Goal: Information Seeking & Learning: Learn about a topic

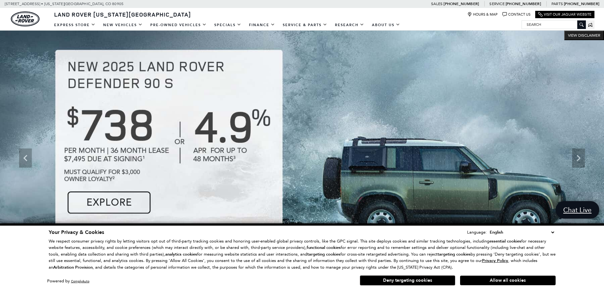
scroll to position [96, 0]
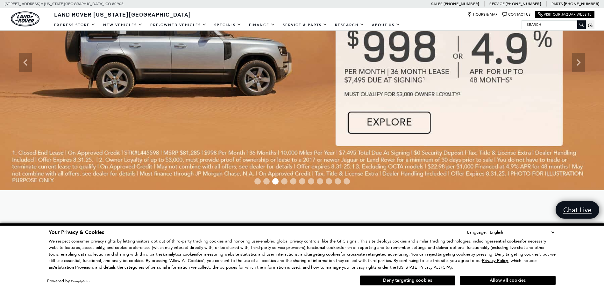
click at [501, 278] on button "Allow all cookies" at bounding box center [508, 280] width 96 height 10
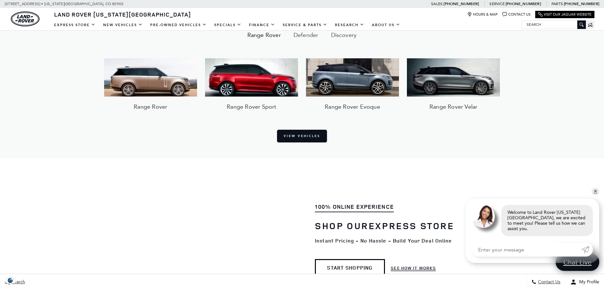
scroll to position [573, 0]
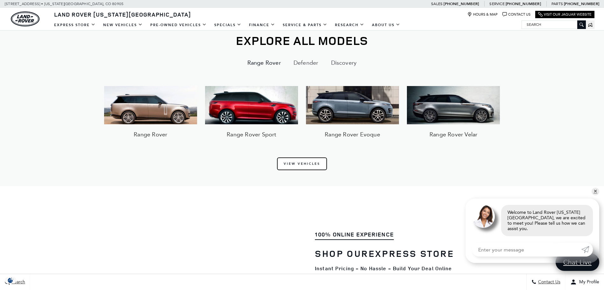
click at [299, 157] on link "View Vehicles" at bounding box center [302, 163] width 50 height 13
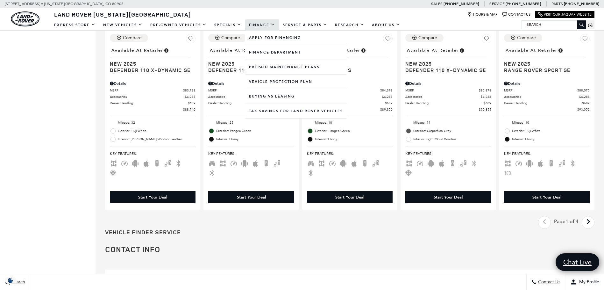
scroll to position [1083, 0]
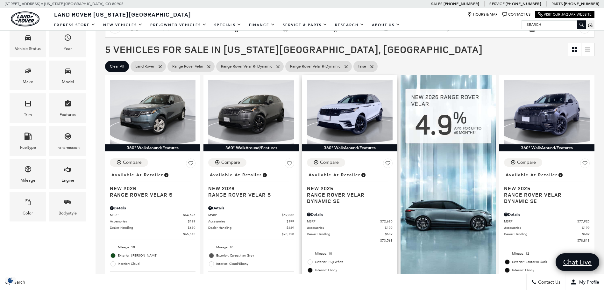
scroll to position [127, 0]
drag, startPoint x: 323, startPoint y: 188, endPoint x: 316, endPoint y: 189, distance: 6.8
click at [316, 189] on span "New 2025" at bounding box center [347, 188] width 81 height 6
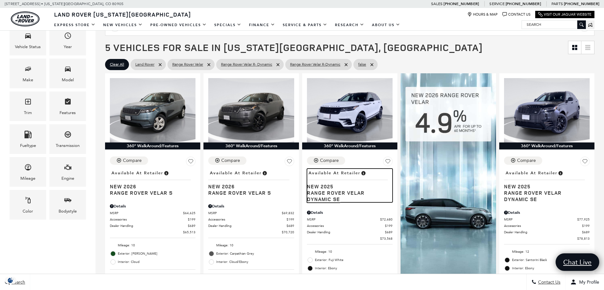
scroll to position [287, 0]
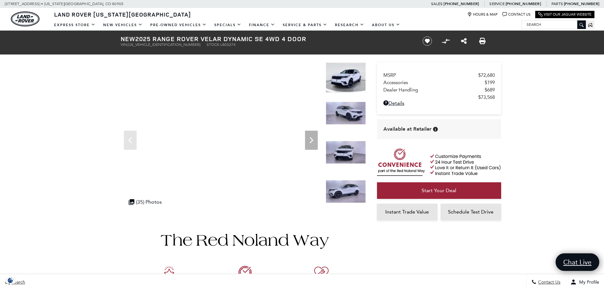
scroll to position [60, 0]
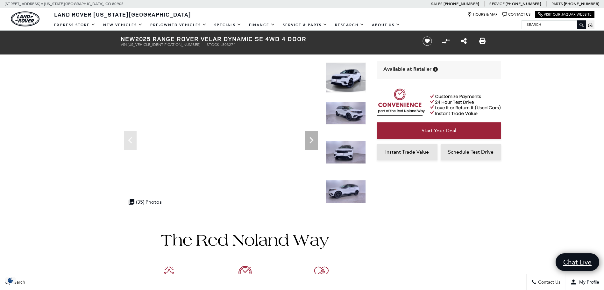
click at [335, 78] on img at bounding box center [346, 77] width 40 height 30
click at [343, 104] on img at bounding box center [346, 113] width 40 height 23
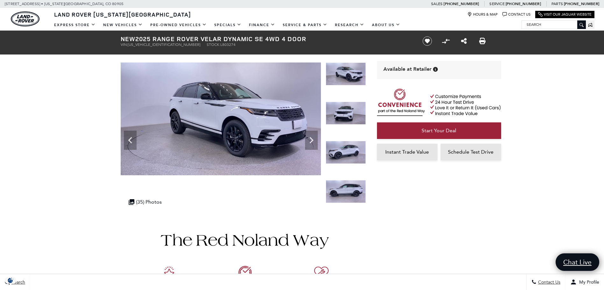
click at [119, 132] on div "360 WalkAround Powered By SpinCar" at bounding box center [238, 137] width 255 height 150
click at [124, 135] on icon "Previous" at bounding box center [130, 140] width 13 height 13
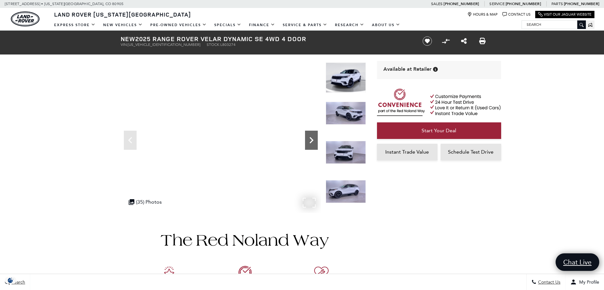
click at [312, 140] on icon "Next" at bounding box center [311, 140] width 4 height 6
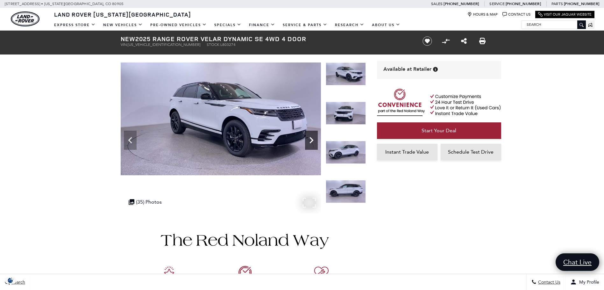
click at [312, 140] on icon "Next" at bounding box center [311, 140] width 4 height 6
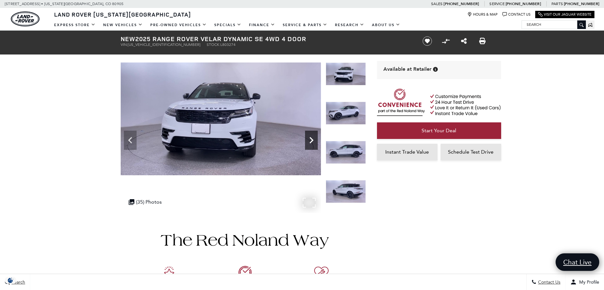
click at [312, 140] on icon "Next" at bounding box center [311, 140] width 4 height 6
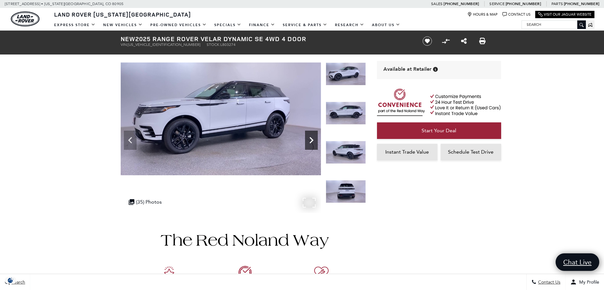
click at [312, 140] on icon "Next" at bounding box center [311, 140] width 4 height 6
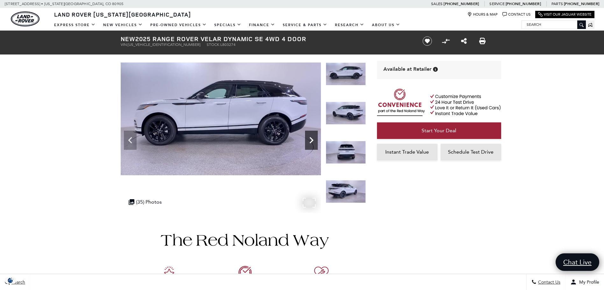
click at [312, 140] on icon "Next" at bounding box center [311, 140] width 4 height 6
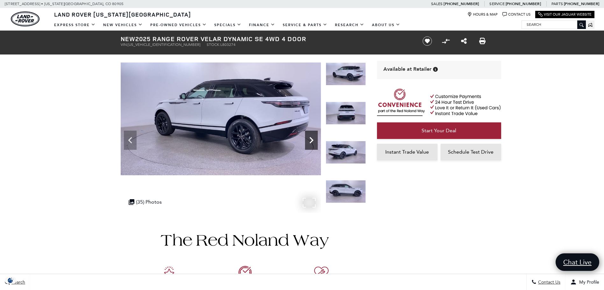
click at [312, 140] on icon "Next" at bounding box center [311, 140] width 4 height 6
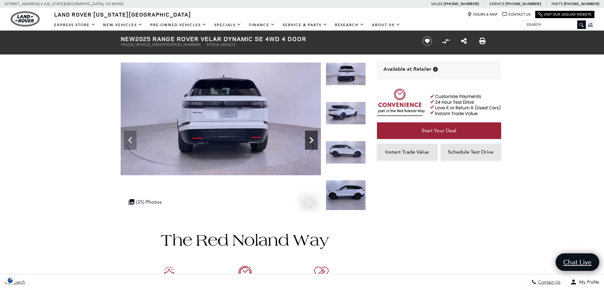
click at [312, 140] on icon "Next" at bounding box center [311, 140] width 4 height 6
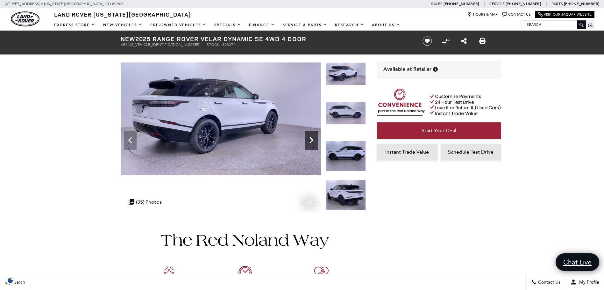
click at [312, 140] on icon "Next" at bounding box center [311, 140] width 4 height 6
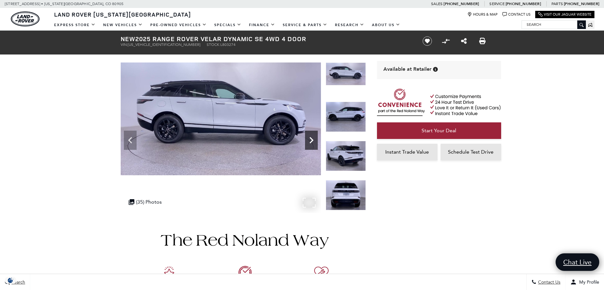
click at [314, 139] on icon "Next" at bounding box center [311, 140] width 13 height 13
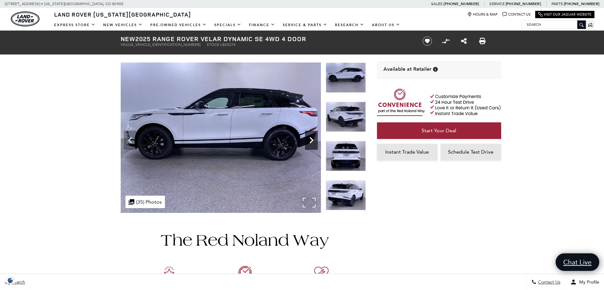
click at [314, 139] on icon "Next" at bounding box center [311, 140] width 13 height 13
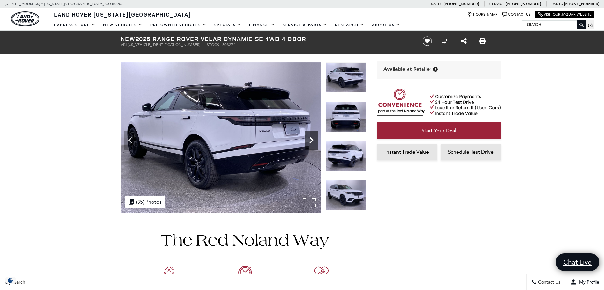
click at [314, 139] on icon "Next" at bounding box center [311, 140] width 13 height 13
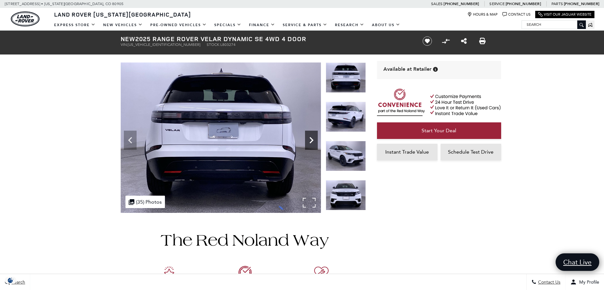
click at [314, 139] on icon "Next" at bounding box center [311, 140] width 13 height 13
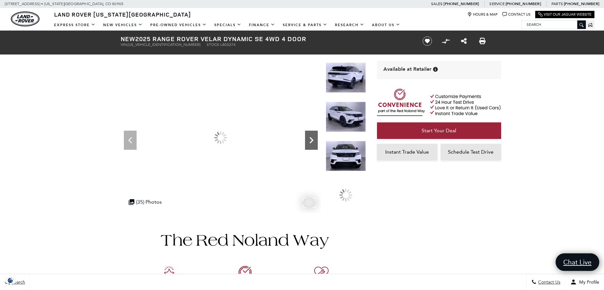
click at [314, 139] on icon "Next" at bounding box center [311, 140] width 13 height 13
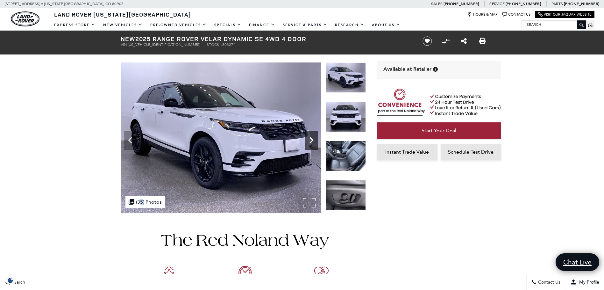
click at [314, 142] on icon "Next" at bounding box center [311, 140] width 13 height 13
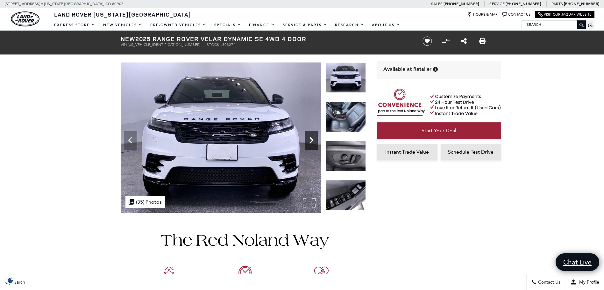
click at [312, 142] on icon "Next" at bounding box center [311, 140] width 13 height 13
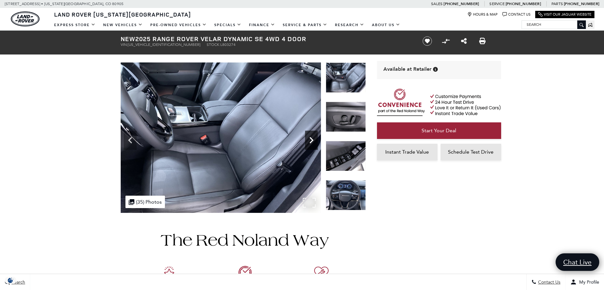
click at [312, 142] on icon "Next" at bounding box center [311, 140] width 13 height 13
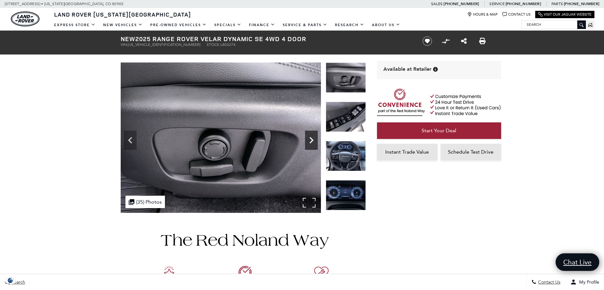
click at [312, 142] on icon "Next" at bounding box center [311, 140] width 13 height 13
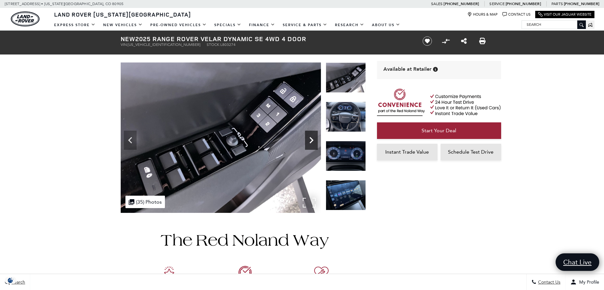
click at [312, 142] on icon "Next" at bounding box center [311, 140] width 13 height 13
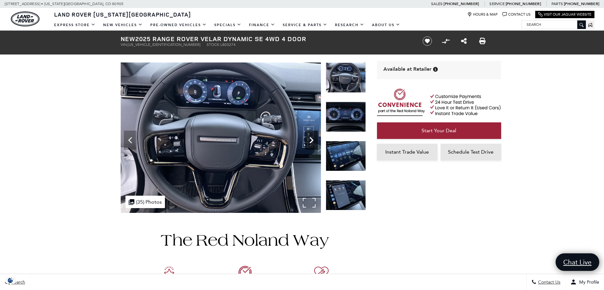
click at [310, 143] on icon "Next" at bounding box center [311, 140] width 4 height 6
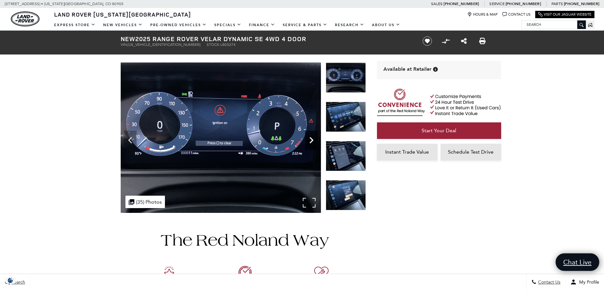
click at [310, 144] on icon "Next" at bounding box center [311, 140] width 13 height 13
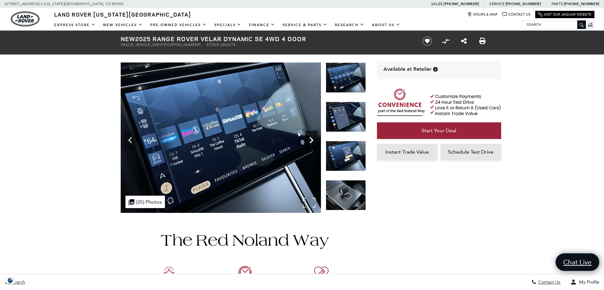
click at [310, 144] on icon "Next" at bounding box center [311, 140] width 13 height 13
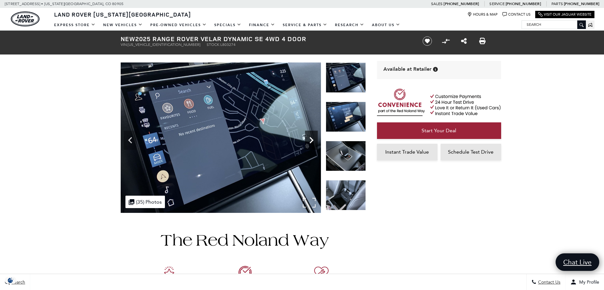
click at [310, 144] on icon "Next" at bounding box center [311, 140] width 13 height 13
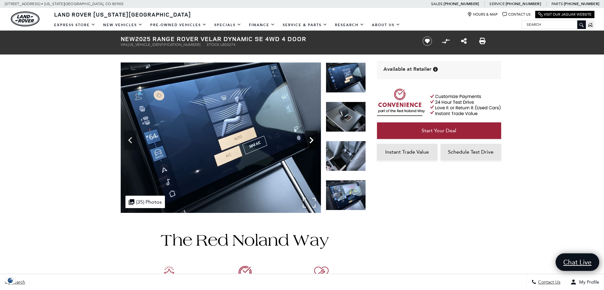
click at [310, 144] on icon "Next" at bounding box center [311, 140] width 13 height 13
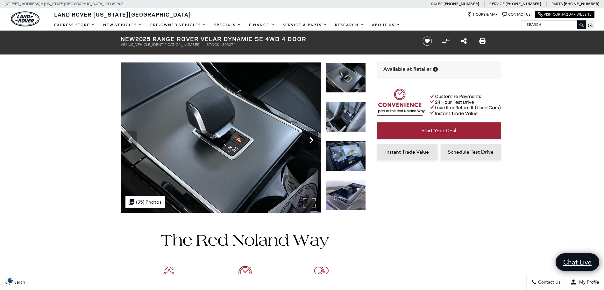
click at [310, 144] on icon "Next" at bounding box center [311, 140] width 13 height 13
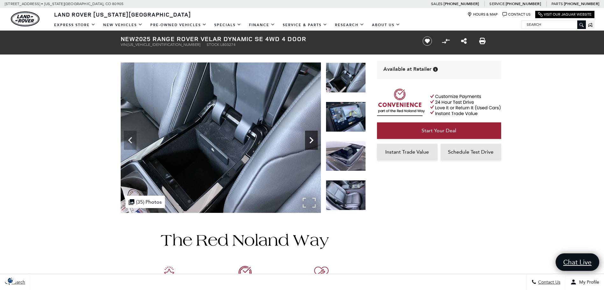
click at [310, 144] on icon "Next" at bounding box center [311, 140] width 13 height 13
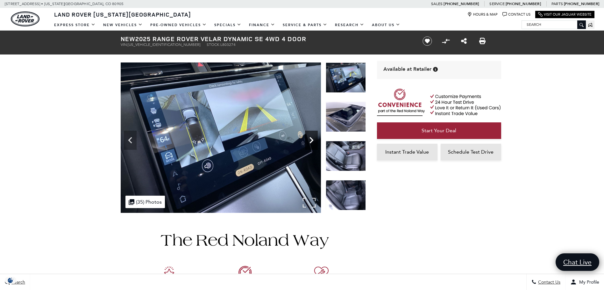
click at [310, 144] on icon "Next" at bounding box center [311, 140] width 13 height 13
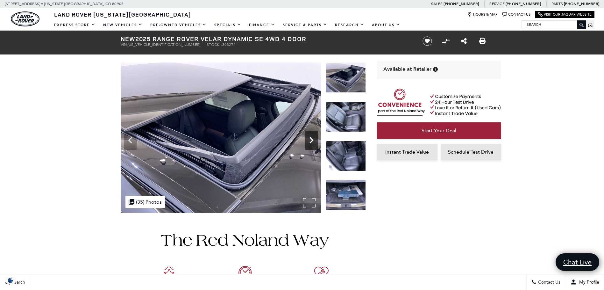
click at [310, 144] on icon "Next" at bounding box center [311, 140] width 13 height 13
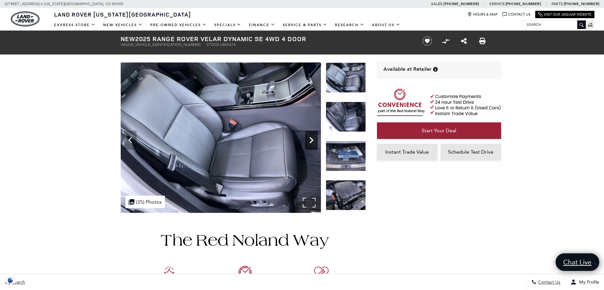
click at [309, 141] on icon "Next" at bounding box center [311, 140] width 13 height 13
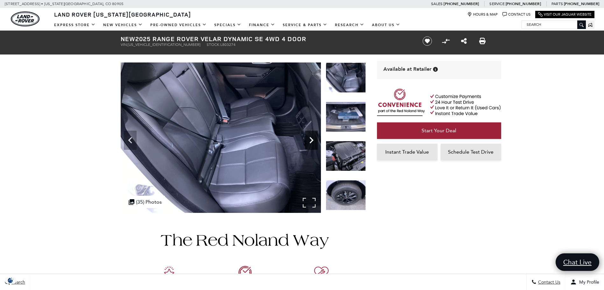
click at [309, 142] on icon "Next" at bounding box center [311, 140] width 13 height 13
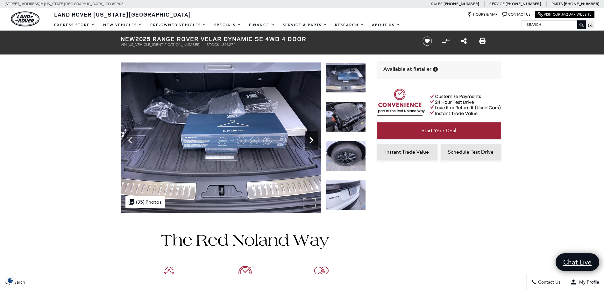
click at [311, 141] on icon "Next" at bounding box center [311, 140] width 13 height 13
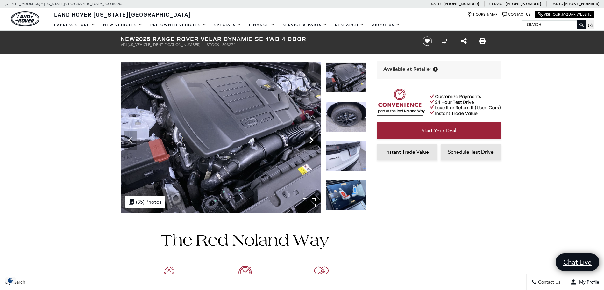
click at [311, 141] on icon "Next" at bounding box center [311, 140] width 13 height 13
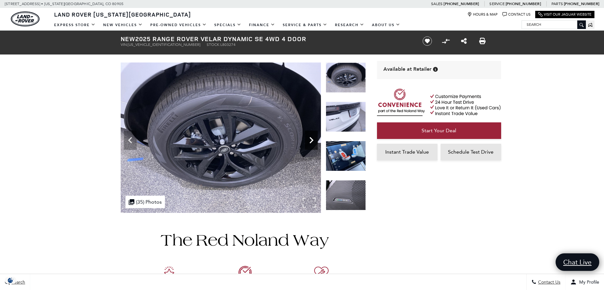
click at [311, 141] on icon "Next" at bounding box center [311, 140] width 13 height 13
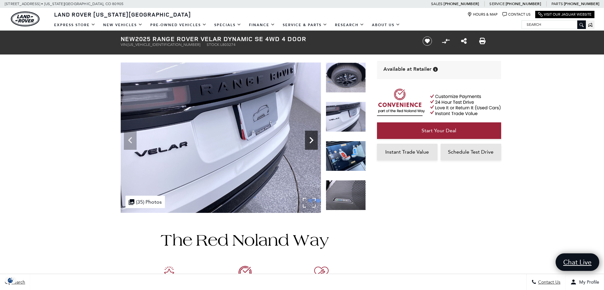
click at [311, 141] on icon "Next" at bounding box center [311, 140] width 13 height 13
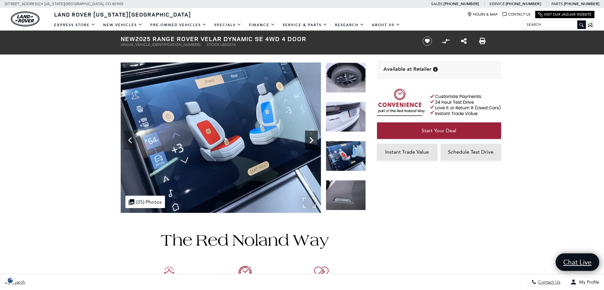
click at [311, 141] on icon "Next" at bounding box center [311, 140] width 13 height 13
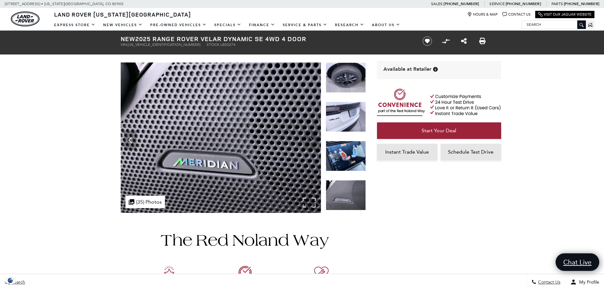
click at [311, 141] on img at bounding box center [221, 137] width 200 height 150
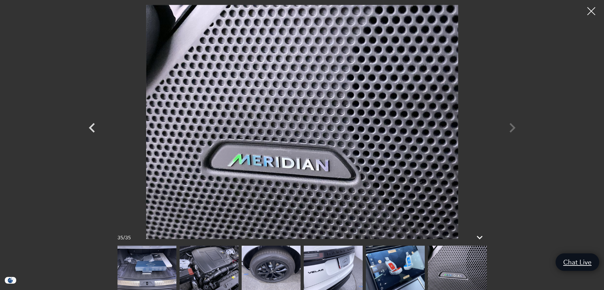
click at [512, 130] on div at bounding box center [302, 122] width 446 height 234
click at [589, 11] on div at bounding box center [591, 11] width 17 height 17
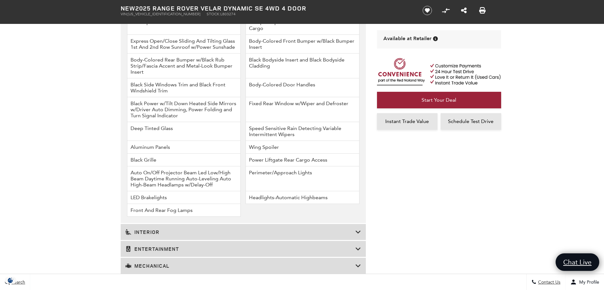
scroll to position [960, 0]
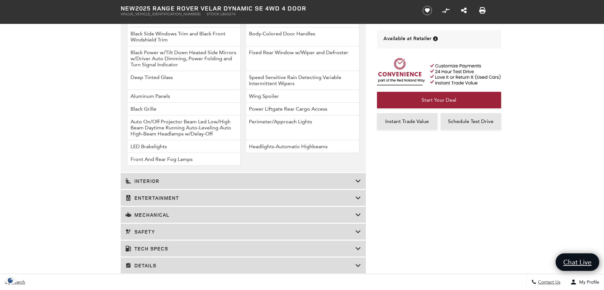
click at [357, 181] on icon at bounding box center [358, 181] width 6 height 6
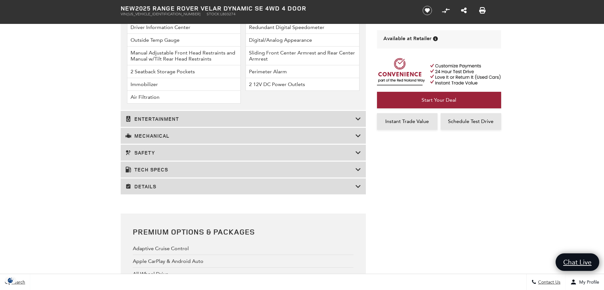
scroll to position [1148, 0]
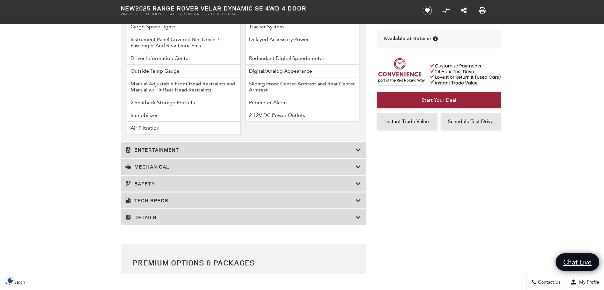
click at [358, 148] on icon at bounding box center [358, 149] width 6 height 6
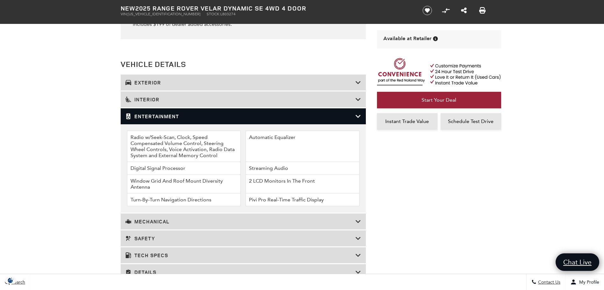
scroll to position [892, 0]
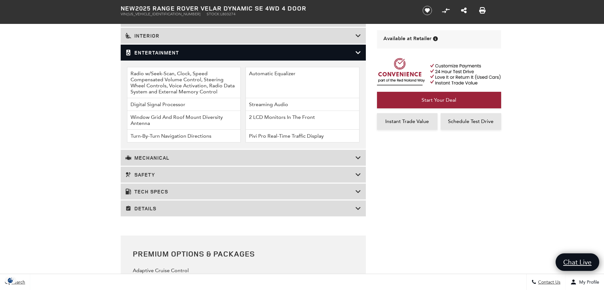
click at [358, 157] on icon at bounding box center [358, 157] width 6 height 6
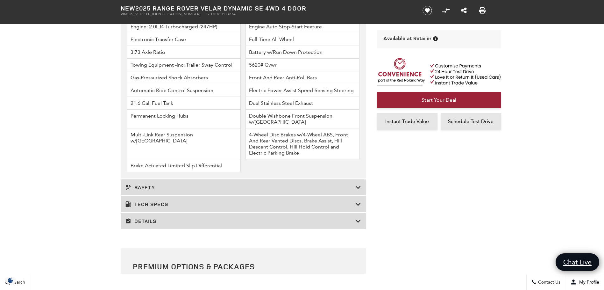
scroll to position [987, 0]
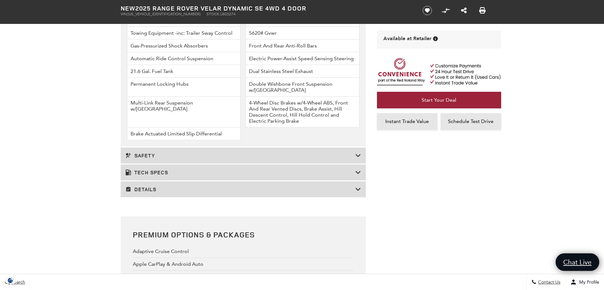
click at [359, 154] on icon at bounding box center [358, 155] width 6 height 6
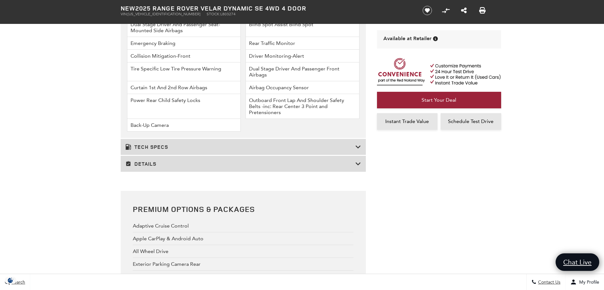
click at [356, 144] on icon at bounding box center [358, 147] width 6 height 6
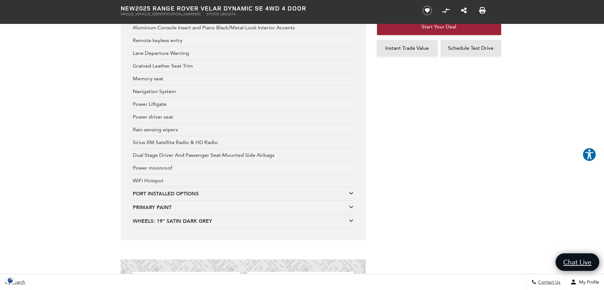
scroll to position [1847, 0]
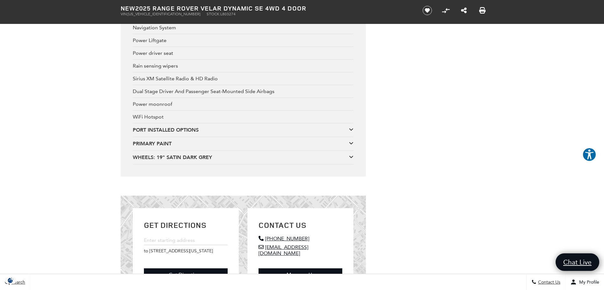
click at [351, 127] on icon at bounding box center [351, 129] width 4 height 5
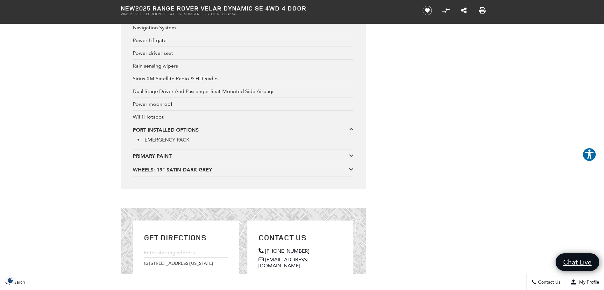
click at [351, 127] on icon at bounding box center [351, 129] width 4 height 5
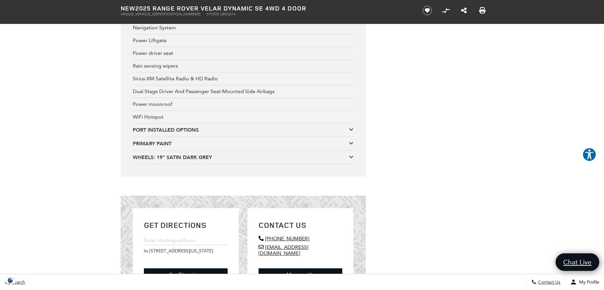
click at [351, 140] on icon at bounding box center [351, 142] width 4 height 5
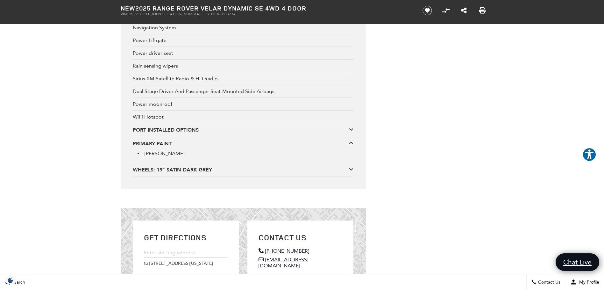
click at [351, 140] on icon at bounding box center [351, 142] width 4 height 5
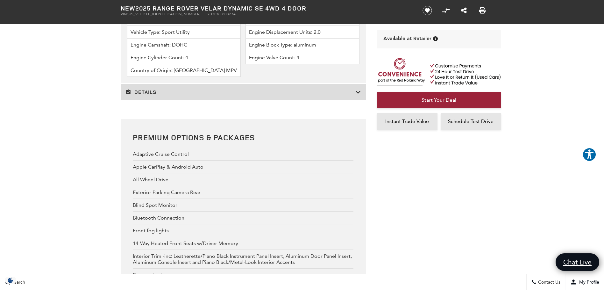
scroll to position [1528, 0]
